Goal: Register for event/course

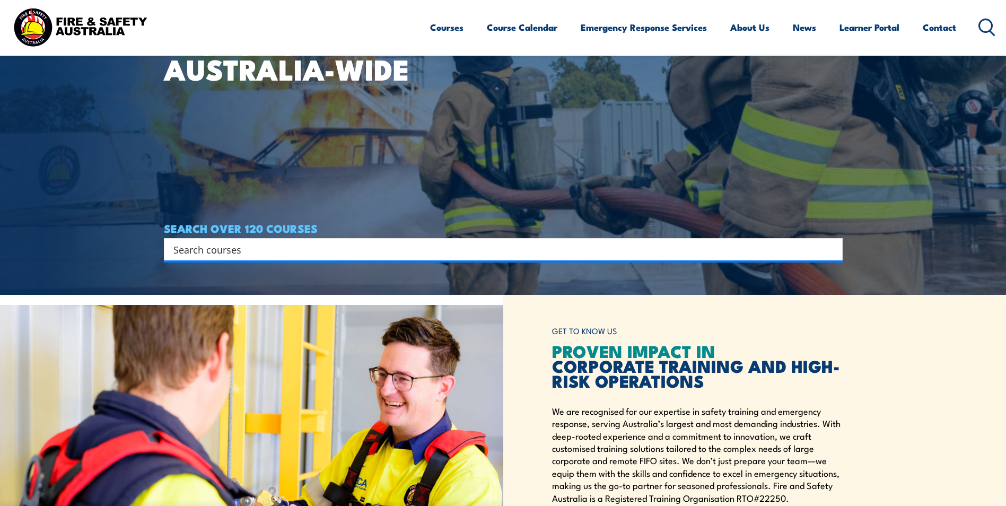
scroll to position [212, 0]
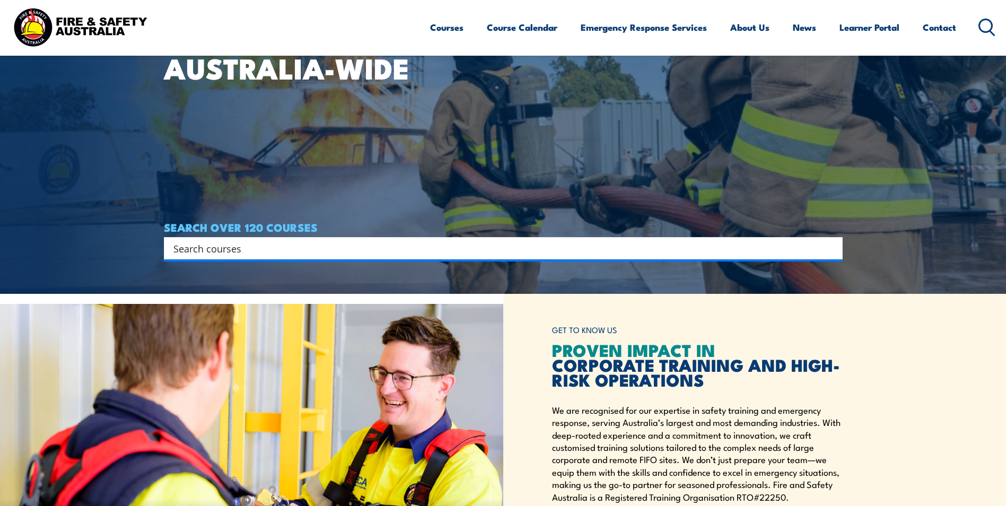
click at [601, 250] on input "Search input" at bounding box center [496, 248] width 646 height 16
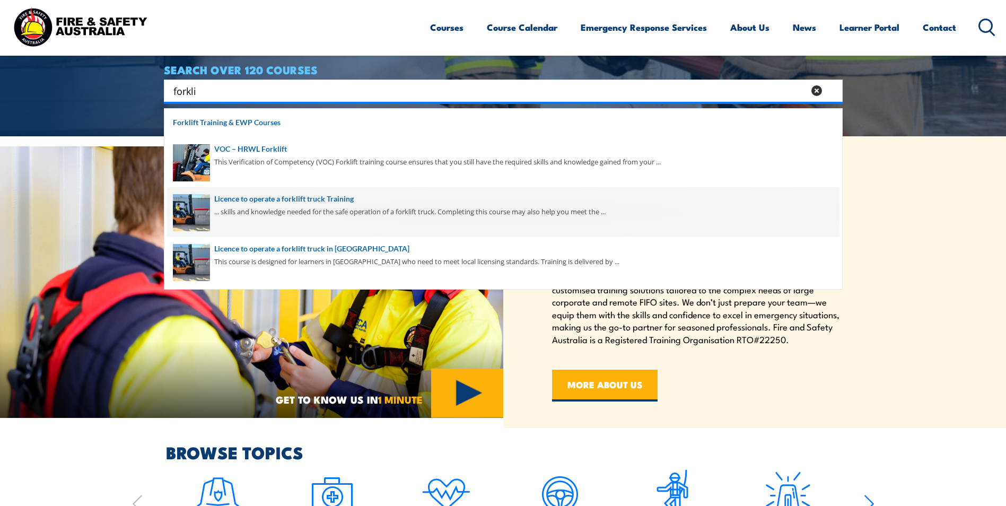
scroll to position [371, 0]
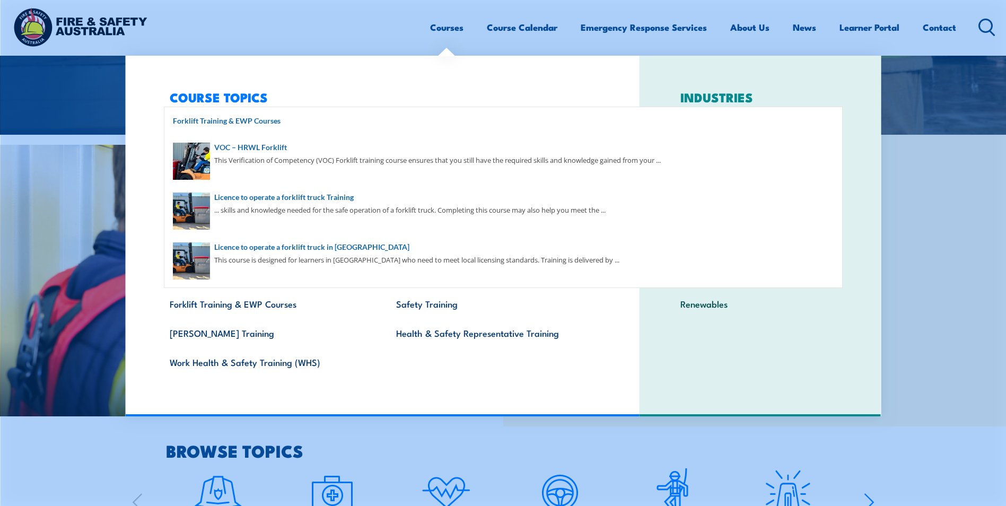
type input "forklift"
click at [438, 30] on link "Courses" at bounding box center [446, 27] width 33 height 28
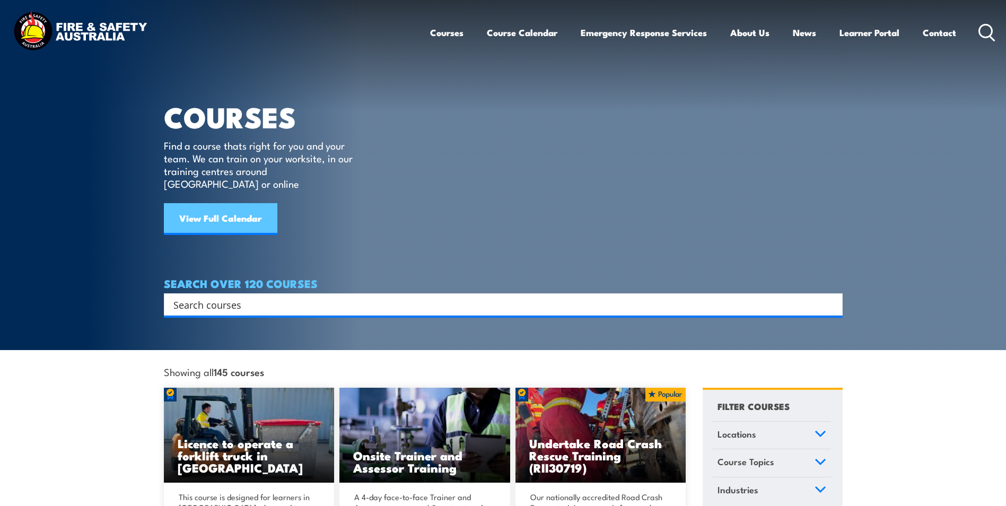
click at [201, 203] on link "View Full Calendar" at bounding box center [220, 219] width 113 height 32
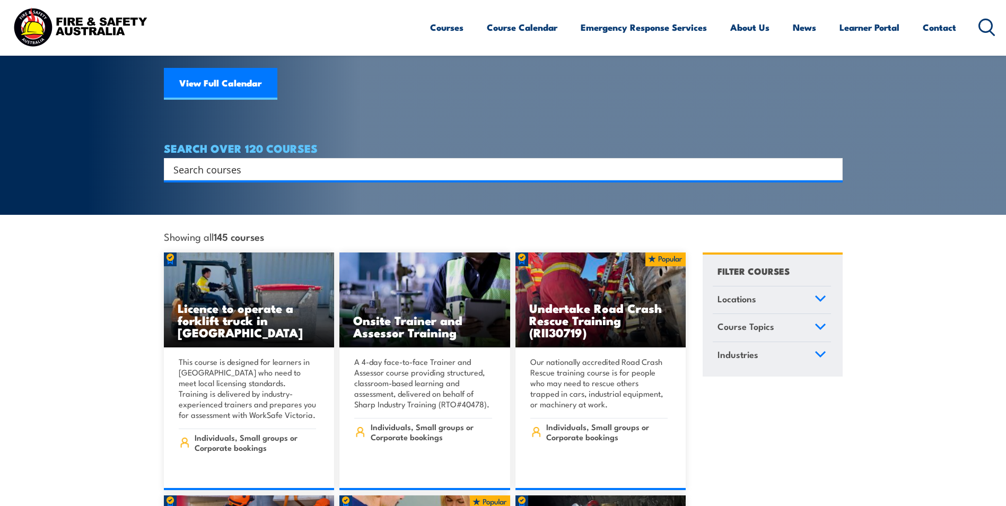
scroll to position [159, 0]
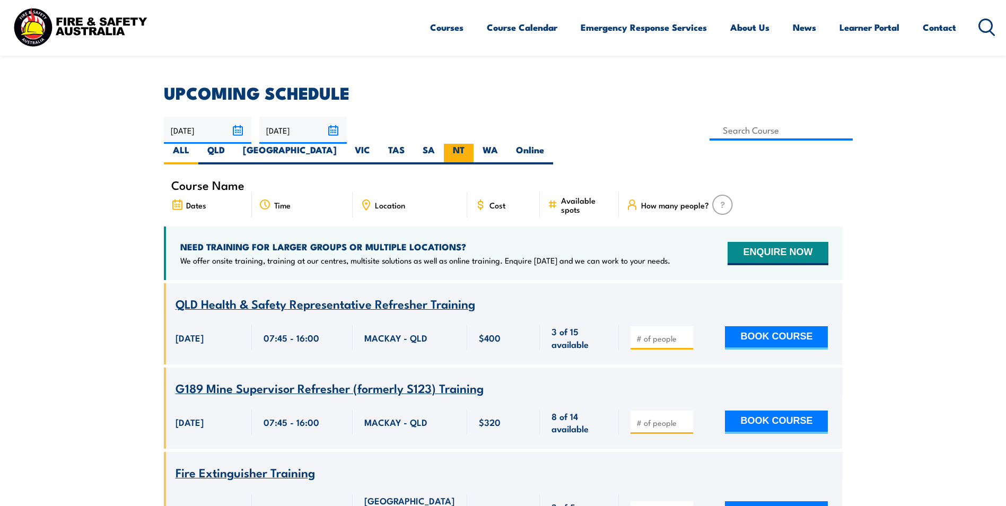
click at [473, 144] on label "NT" at bounding box center [459, 154] width 30 height 21
click at [471, 144] on input "NT" at bounding box center [467, 147] width 7 height 7
radio input "true"
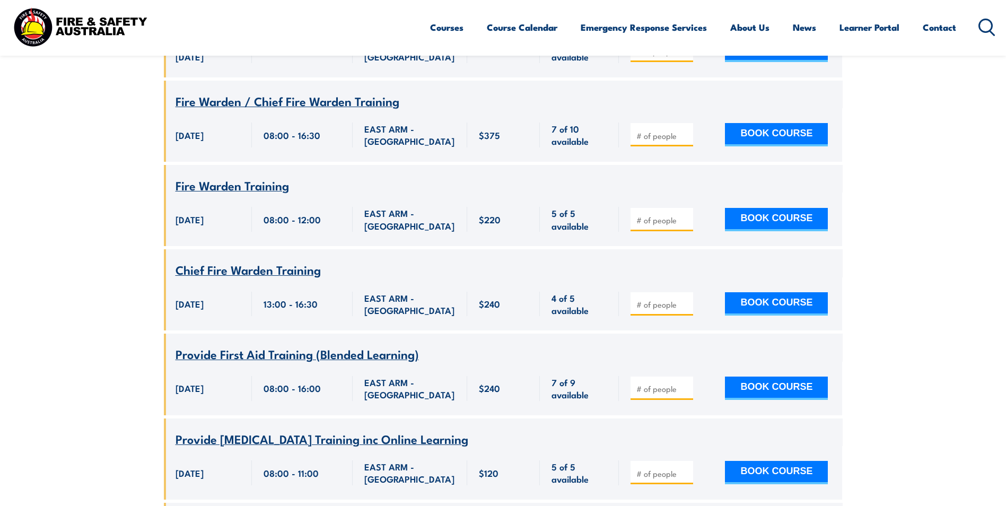
scroll to position [350, 0]
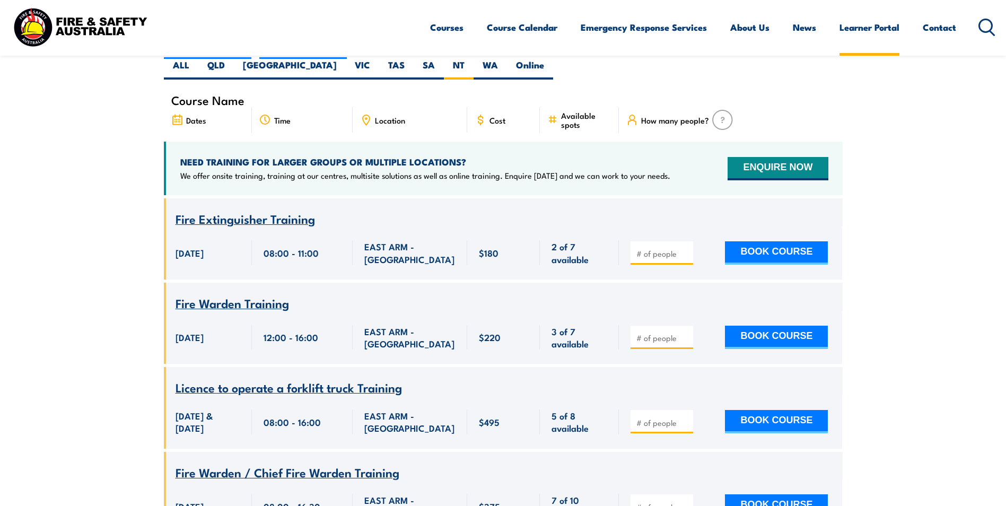
click at [876, 29] on link "Learner Portal" at bounding box center [869, 27] width 60 height 28
